Goal: Find contact information

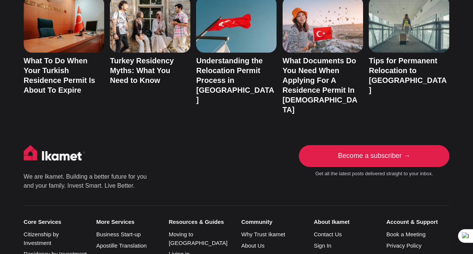
scroll to position [1430, 0]
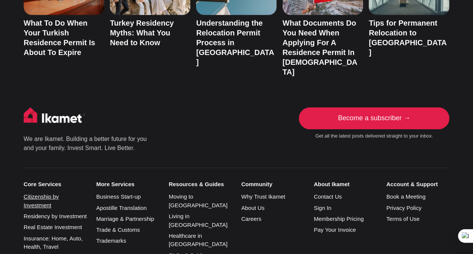
click at [50, 193] on link "Citizenship by Investment" at bounding box center [41, 200] width 35 height 15
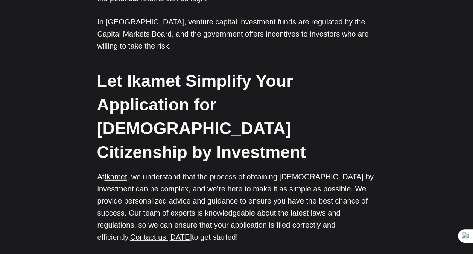
scroll to position [2447, 0]
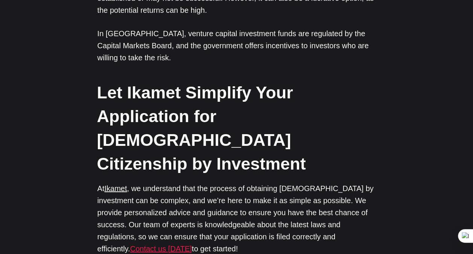
click at [146, 244] on link "Contact us today" at bounding box center [161, 248] width 62 height 8
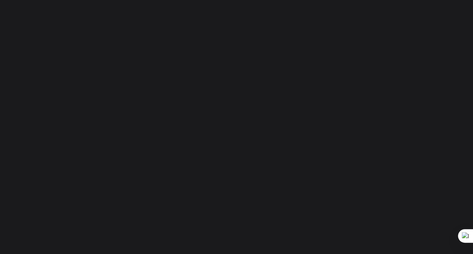
scroll to position [131, 0]
